Goal: Find specific page/section: Find specific page/section

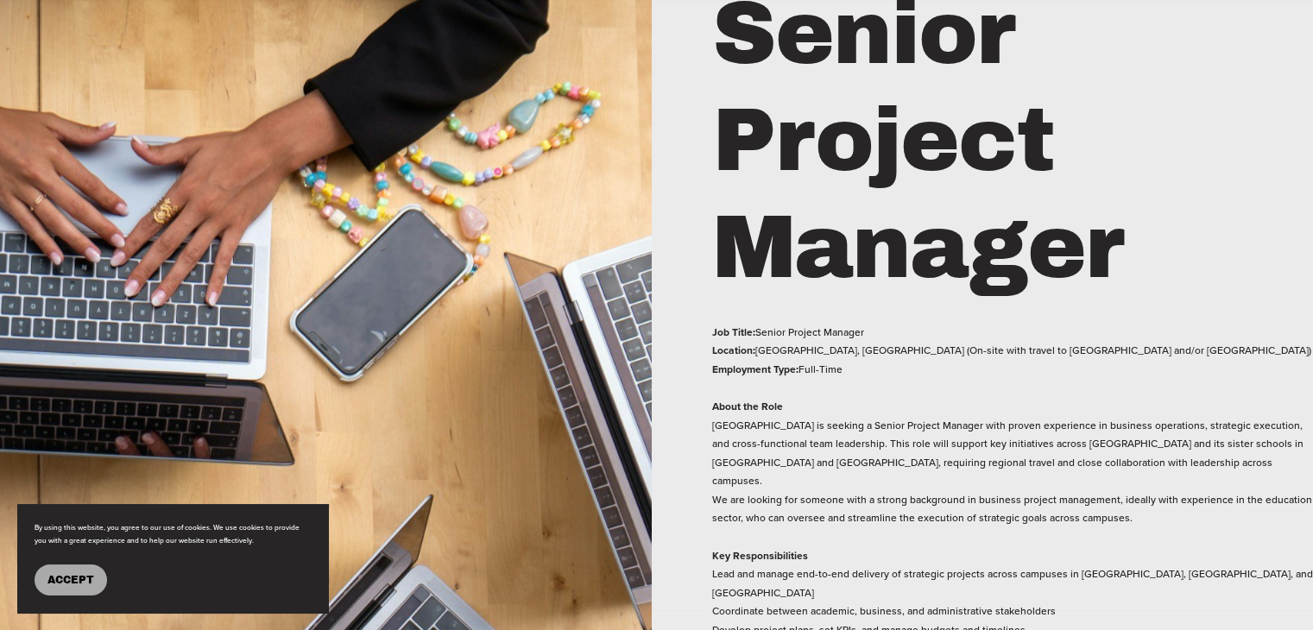
scroll to position [1253, 0]
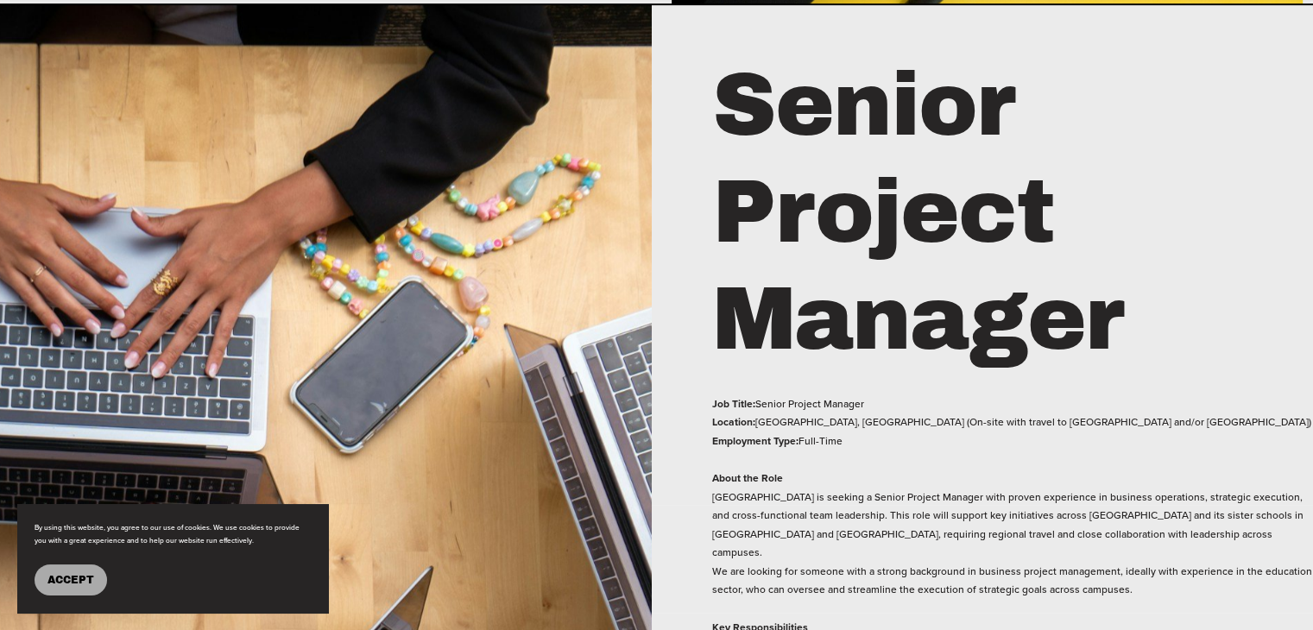
drag, startPoint x: 1319, startPoint y: 72, endPoint x: 1322, endPoint y: 253, distance: 180.4
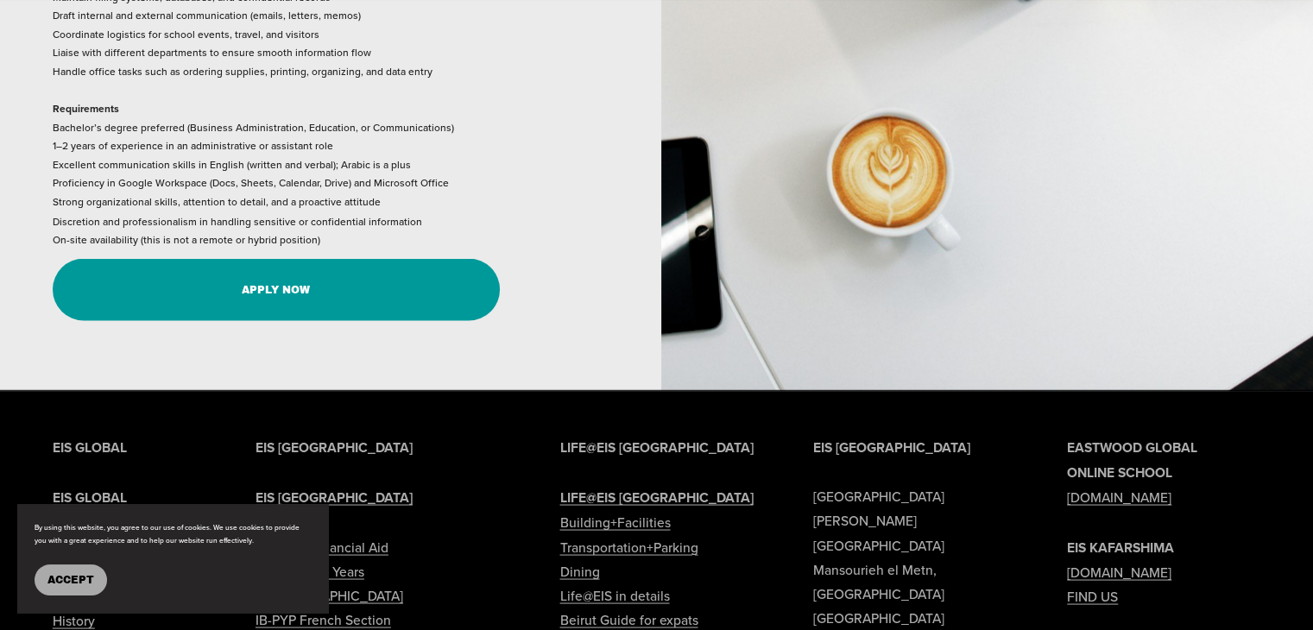
scroll to position [3084, 0]
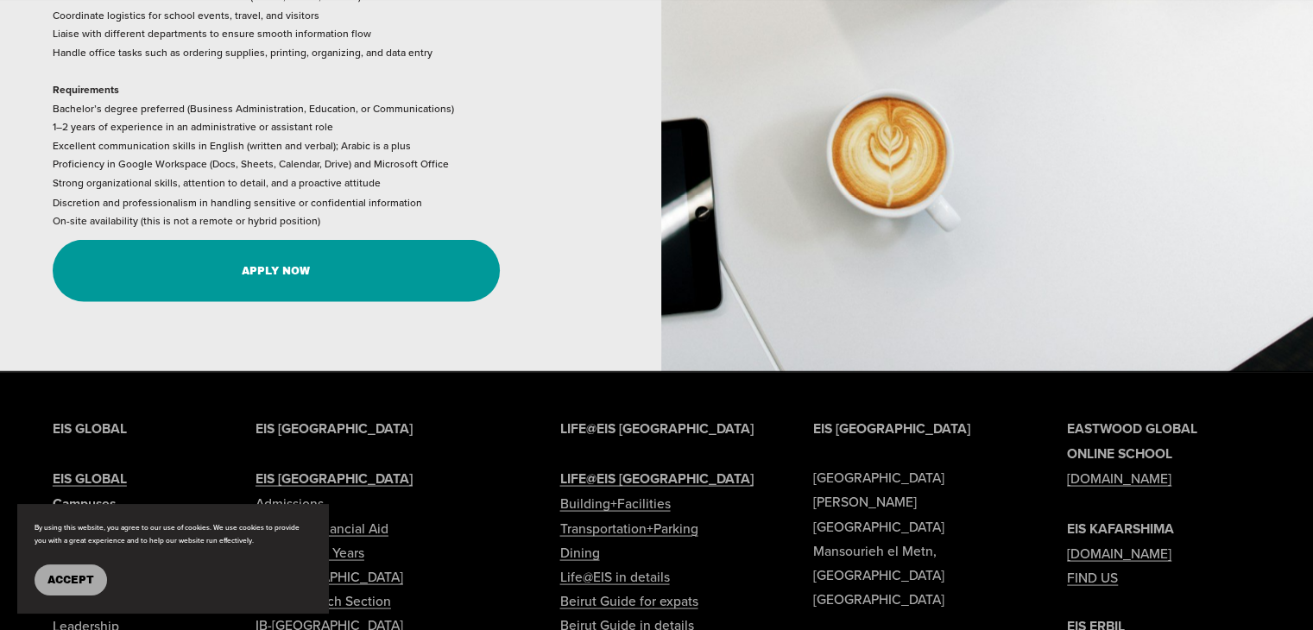
click at [608, 564] on link "Life@EIS in details" at bounding box center [614, 576] width 110 height 24
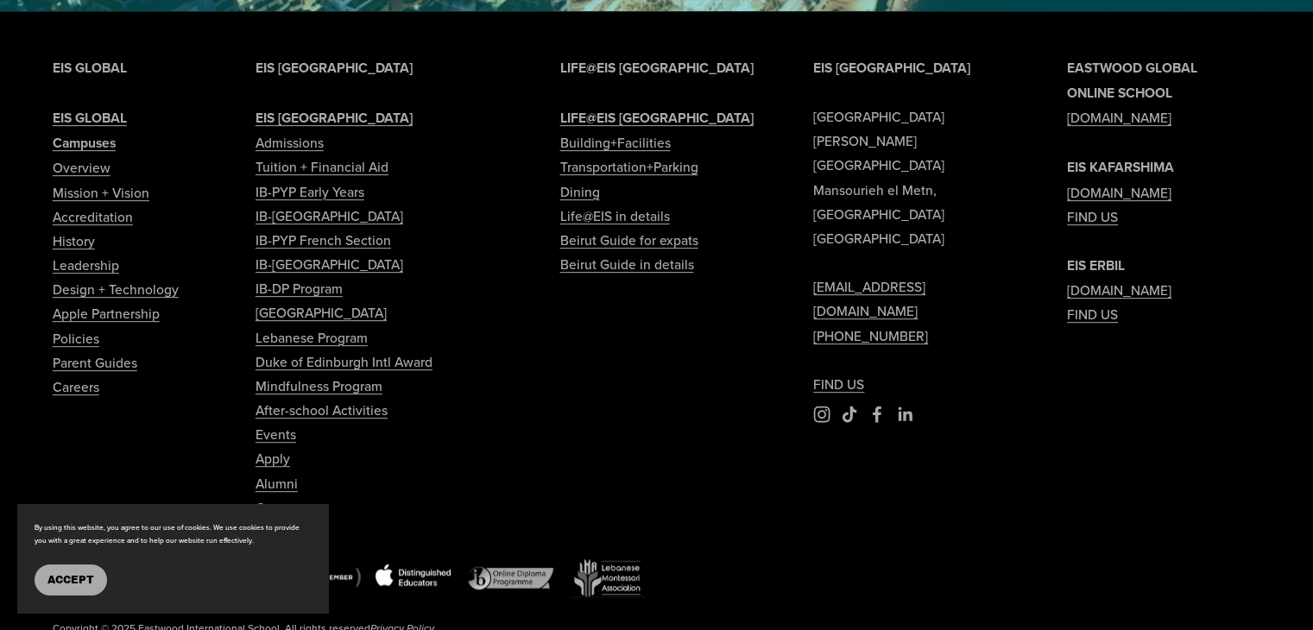
scroll to position [7354, 0]
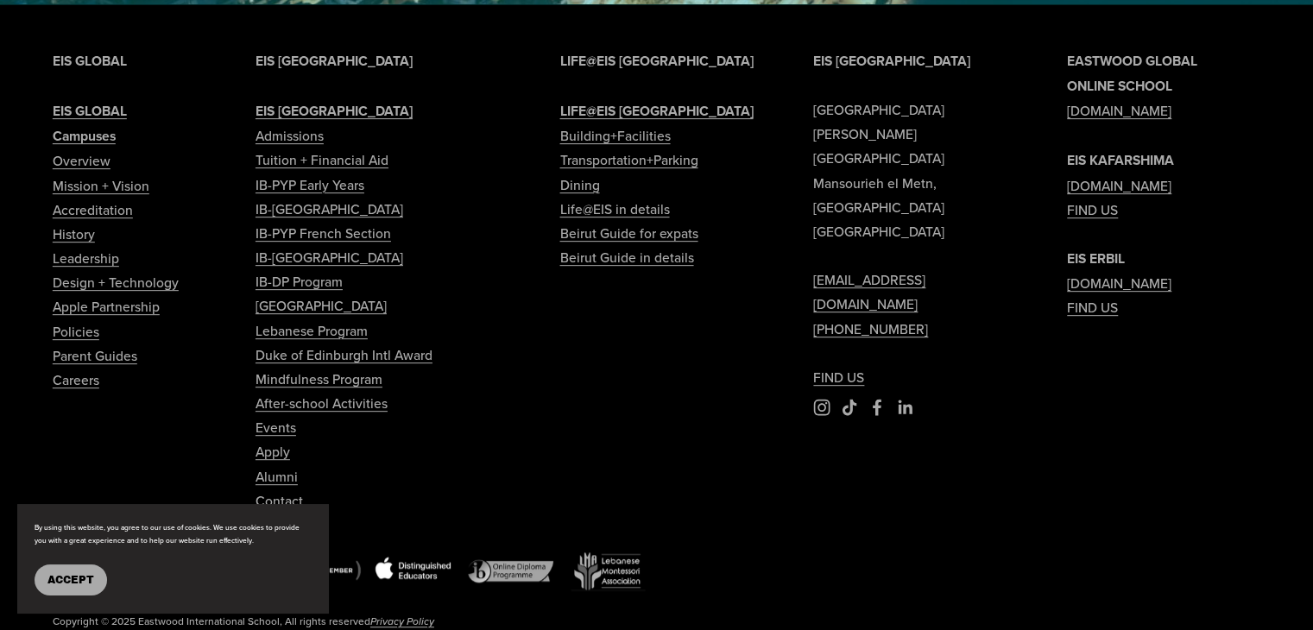
click at [73, 576] on span "Accept" at bounding box center [70, 580] width 47 height 12
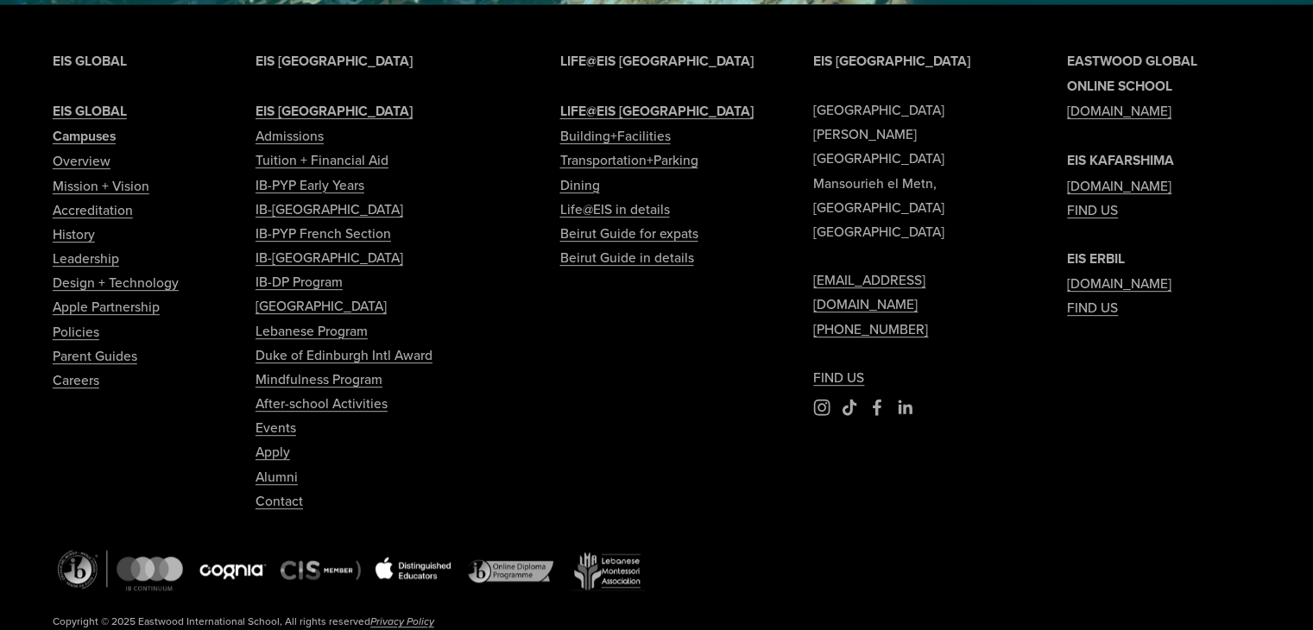
drag, startPoint x: 1311, startPoint y: 593, endPoint x: 1308, endPoint y: 565, distance: 27.7
click at [1308, 565] on div "EIS BEIRUT Eastwood International School Sami Solh Street Mansourieh el Metn, B…" at bounding box center [656, 359] width 1313 height 711
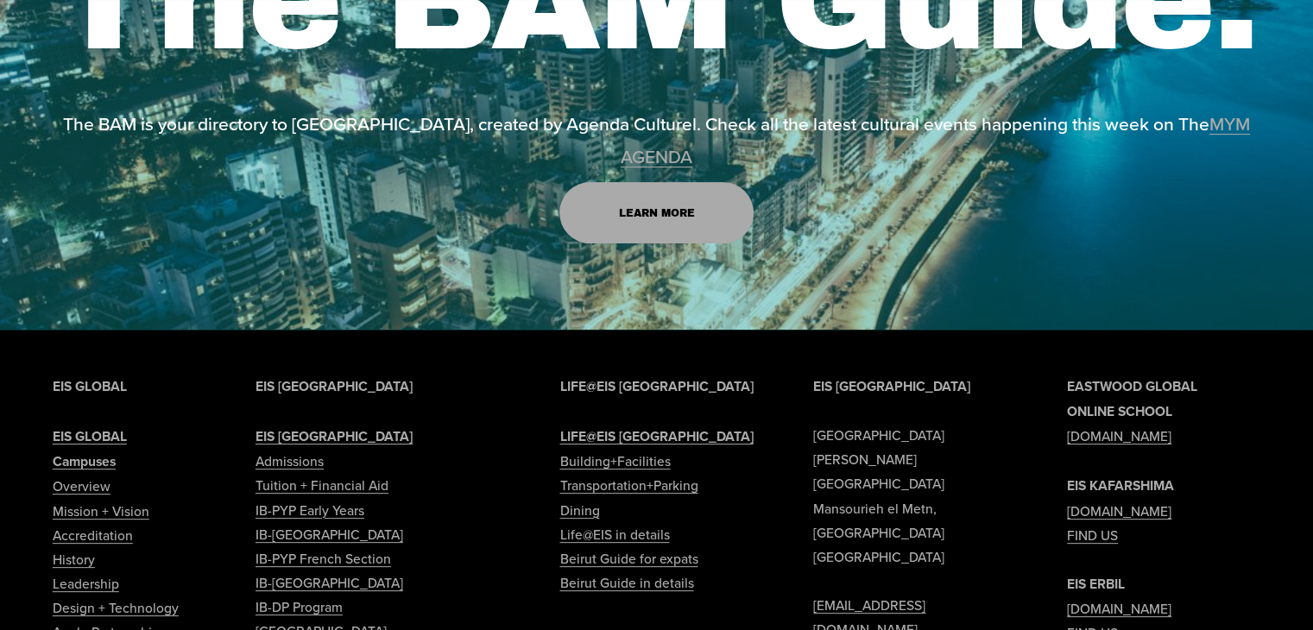
scroll to position [7011, 0]
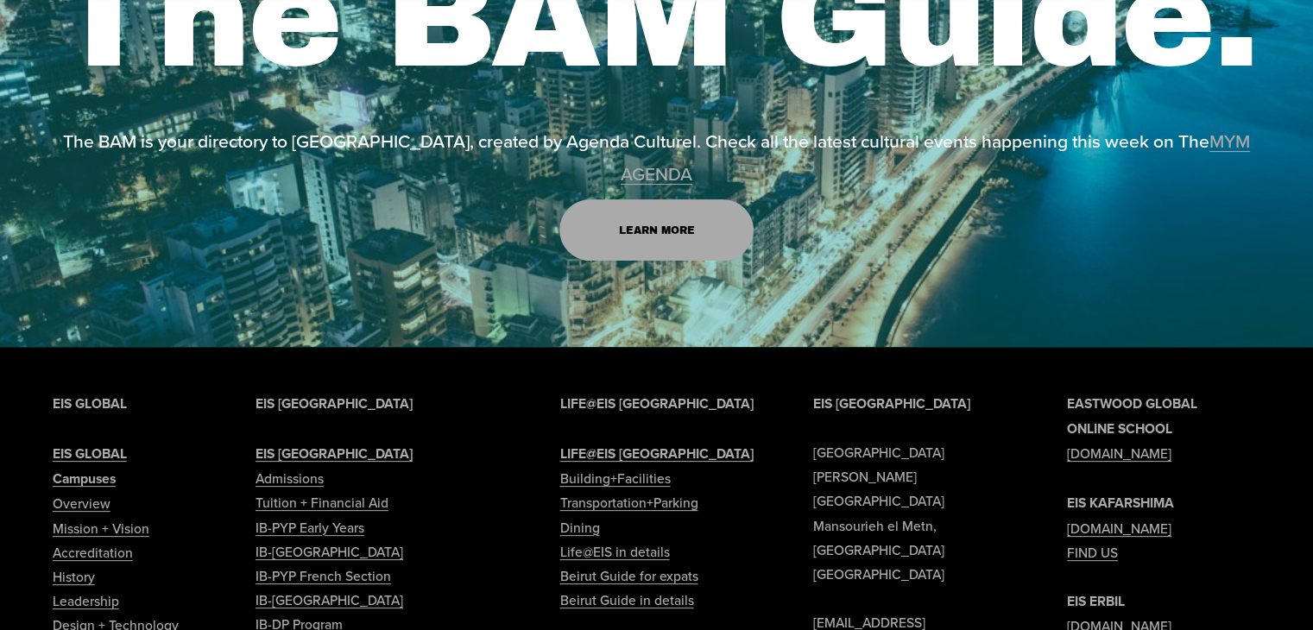
click at [1092, 516] on link "[DOMAIN_NAME]" at bounding box center [1119, 528] width 104 height 24
